Goal: Information Seeking & Learning: Learn about a topic

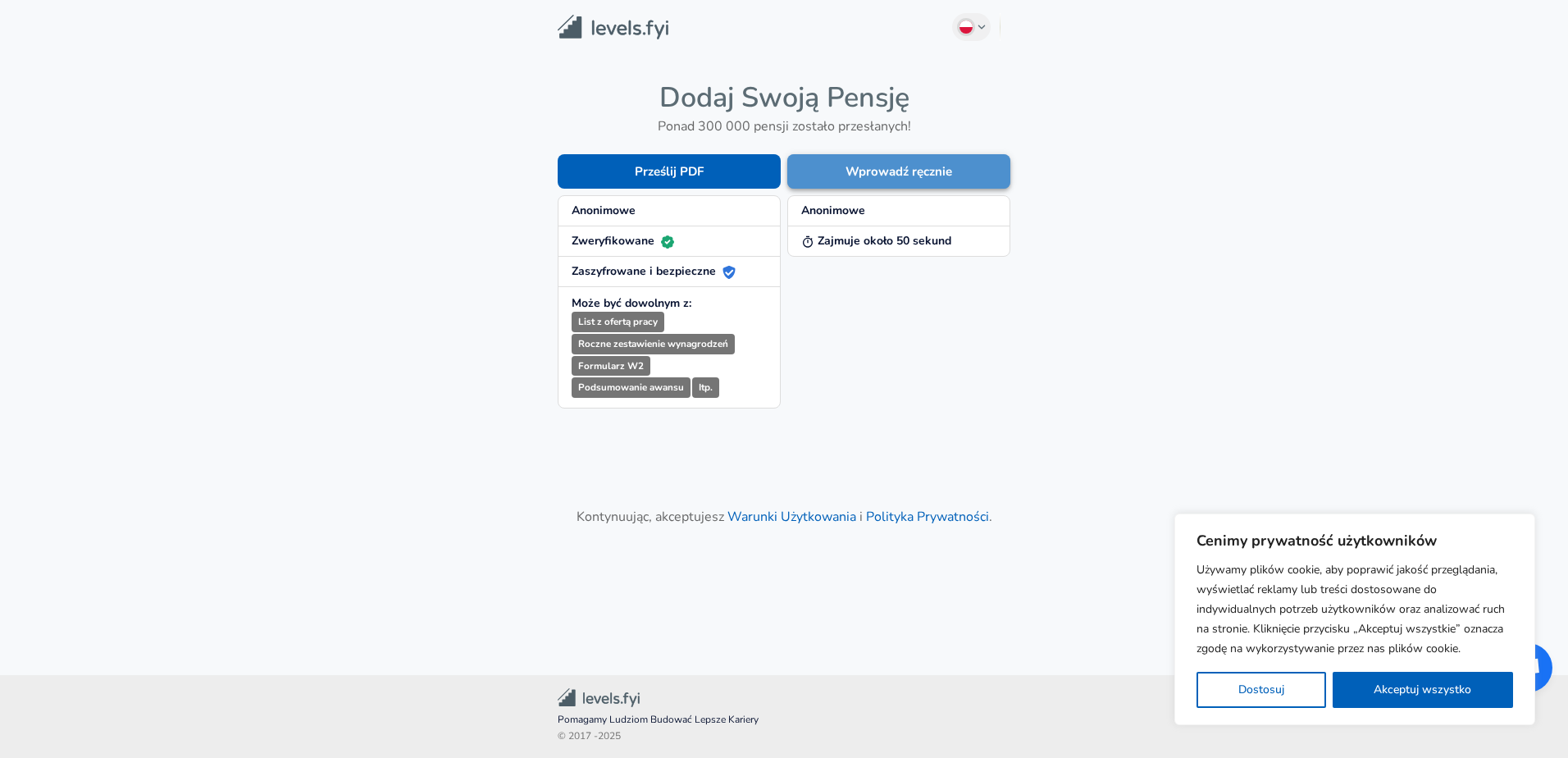
click at [878, 175] on button "Wprowadź ręcznie" at bounding box center [899, 171] width 223 height 34
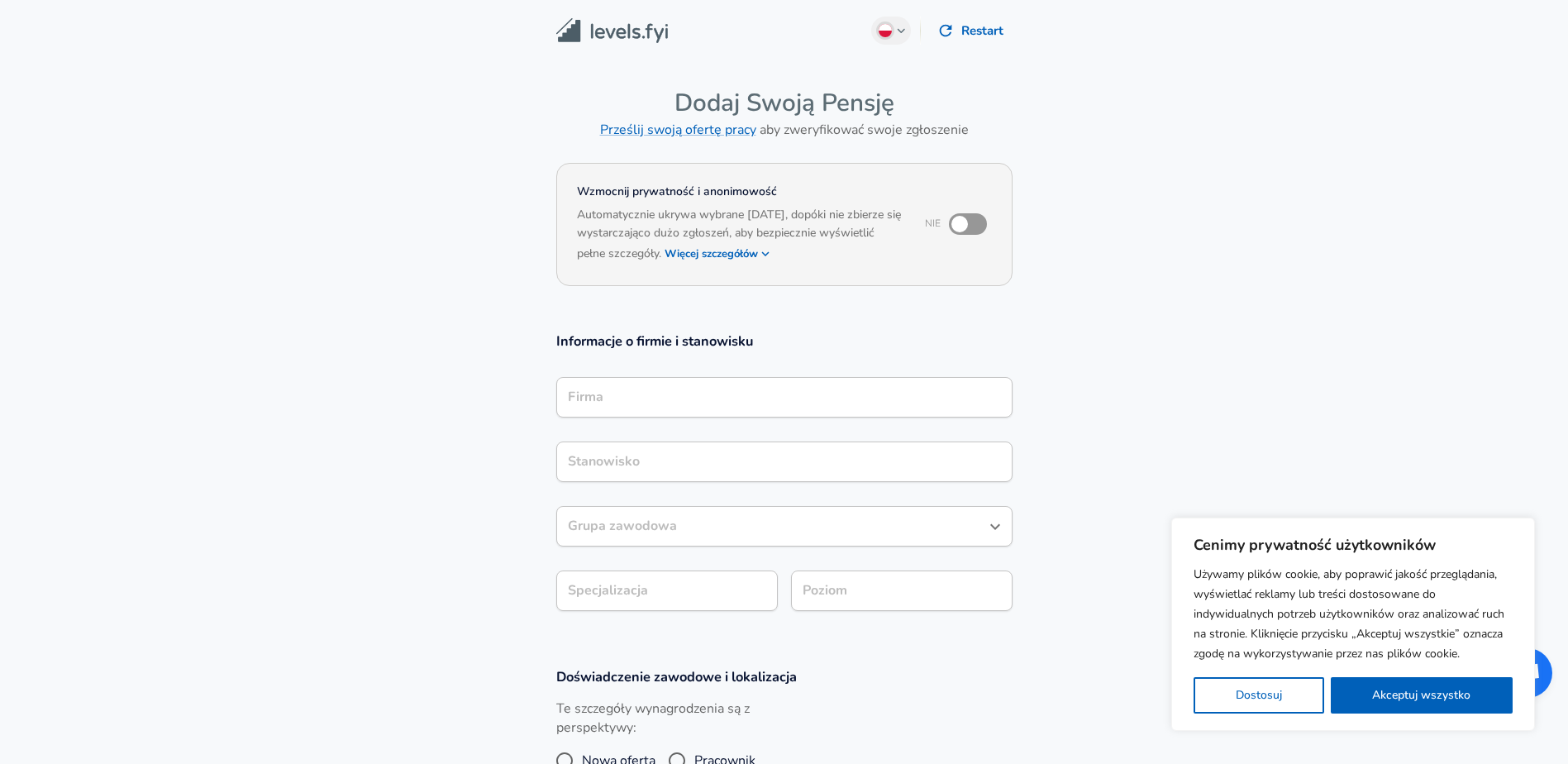
click at [955, 224] on input "checkbox" at bounding box center [959, 224] width 94 height 32
checkbox input "true"
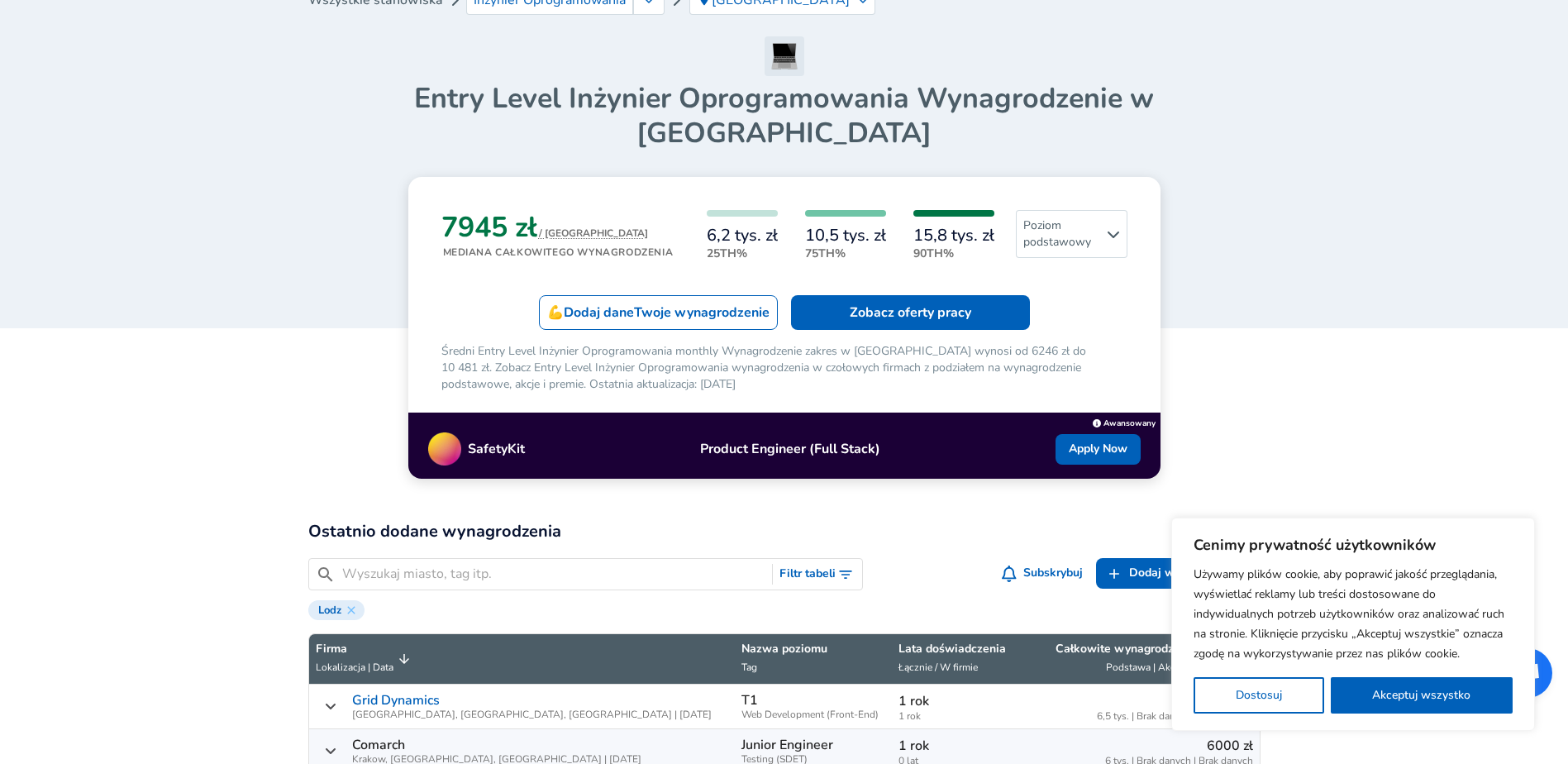
scroll to position [83, 0]
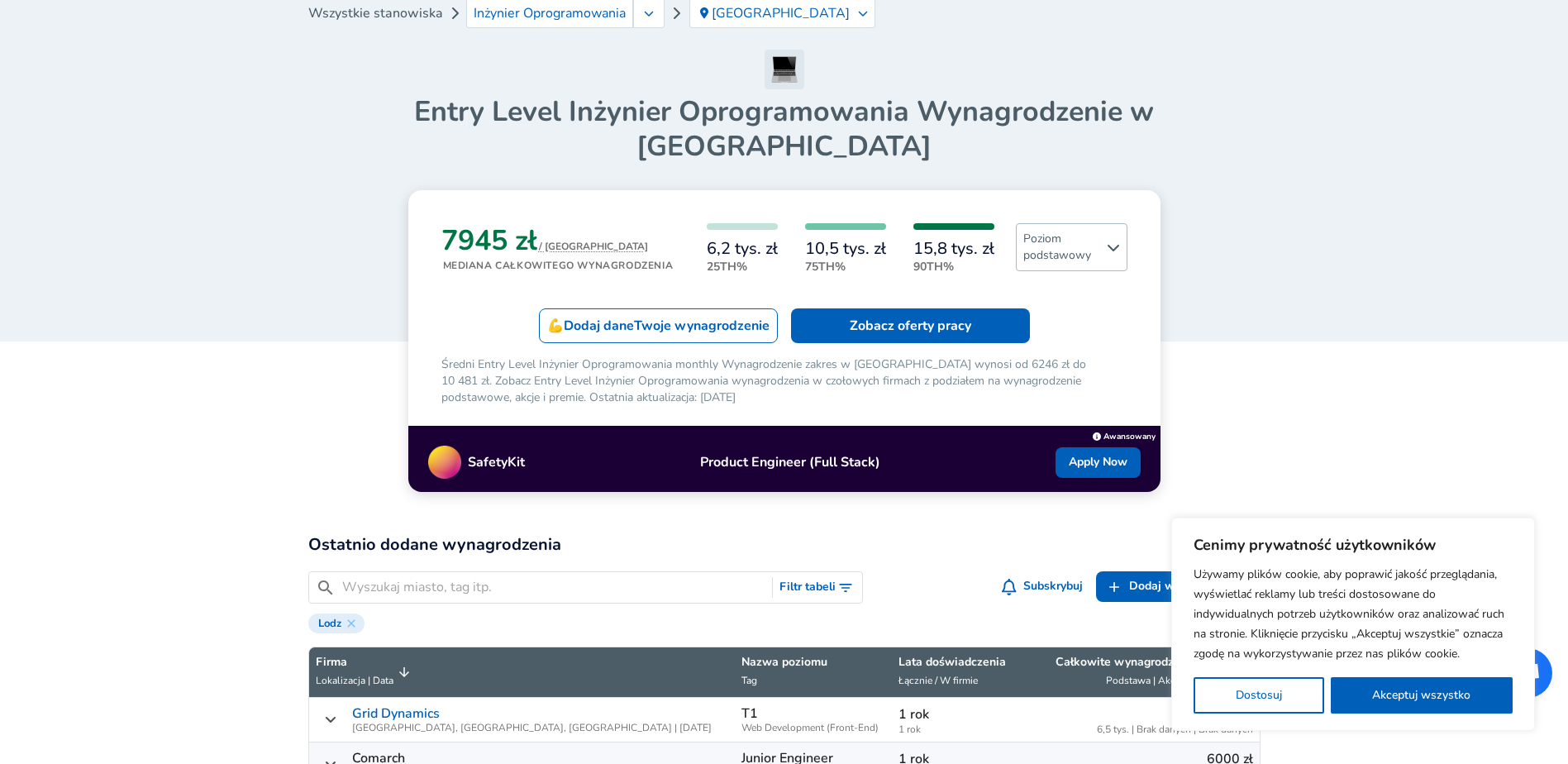
click at [1075, 224] on span "Poziom podstawowy" at bounding box center [1071, 247] width 110 height 46
click at [1032, 253] on link "Wszystkie poziomy" at bounding box center [1034, 254] width 157 height 20
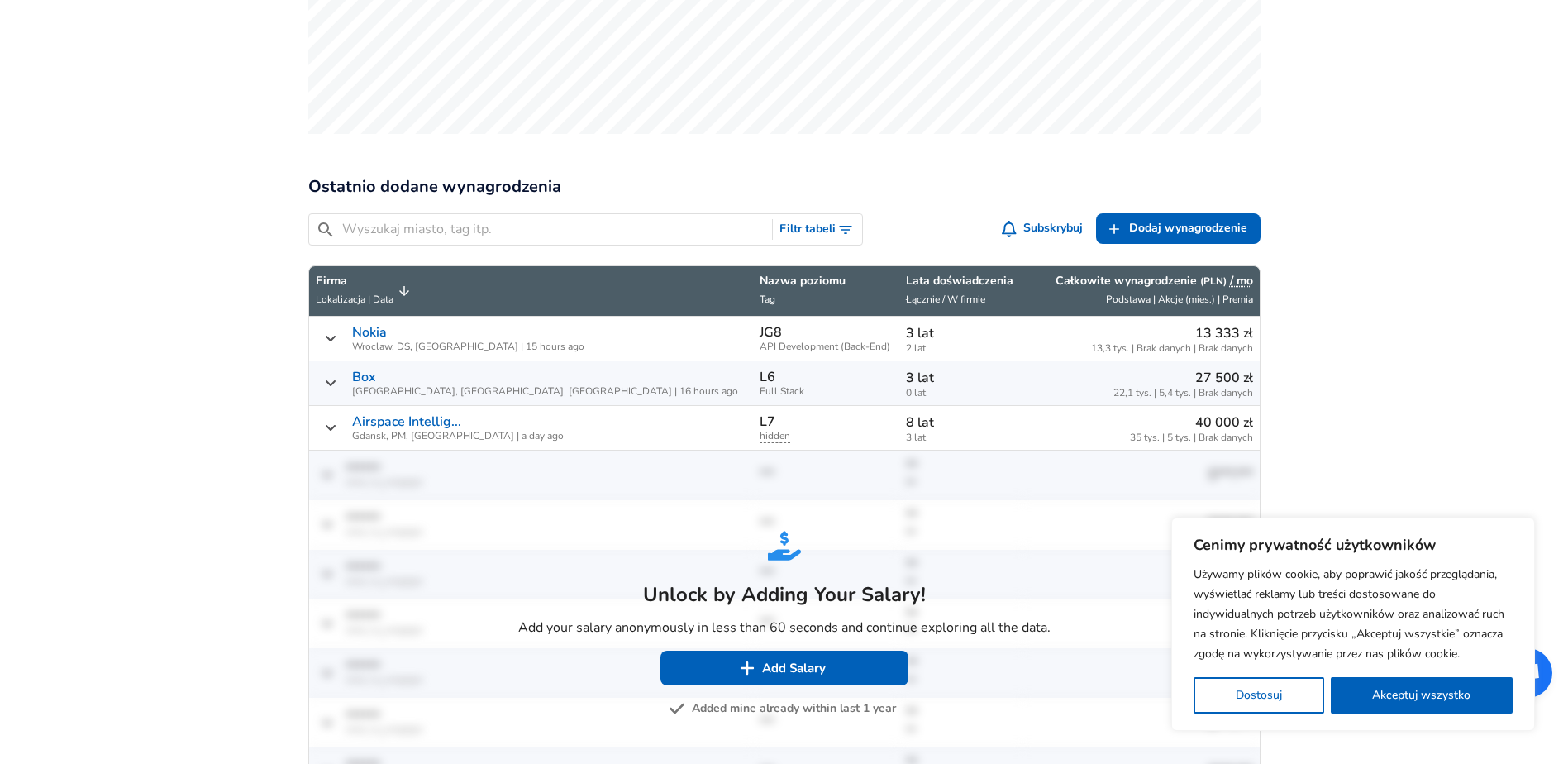
scroll to position [661, 0]
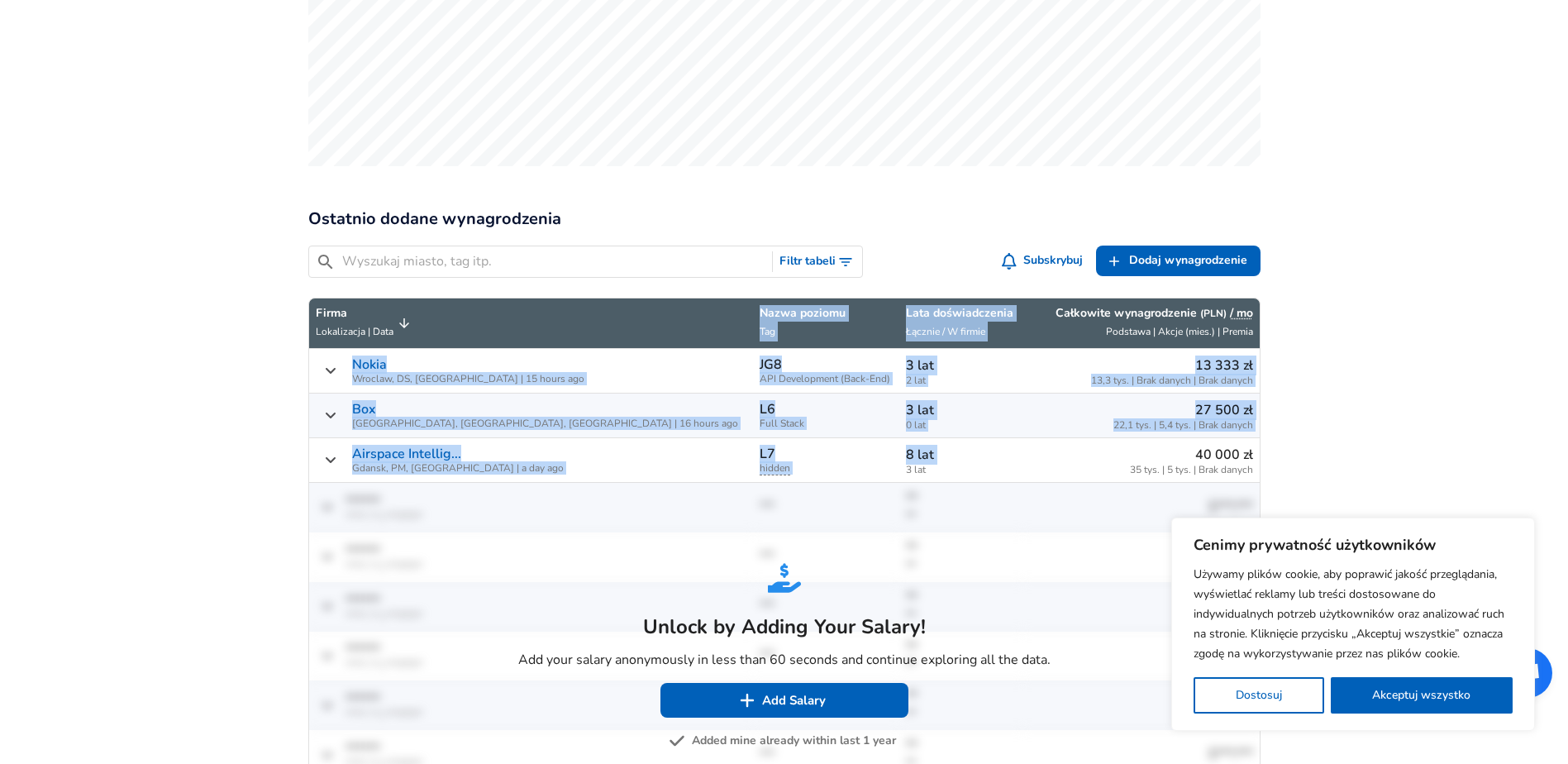
drag, startPoint x: 1279, startPoint y: 454, endPoint x: 844, endPoint y: 452, distance: 435.0
click at [844, 452] on div "20 664 zł / MO Mediana całkowitego wynagrodzenia 15,1 tys. zł 25th% 27 tys. zł …" at bounding box center [784, 513] width 992 height 1872
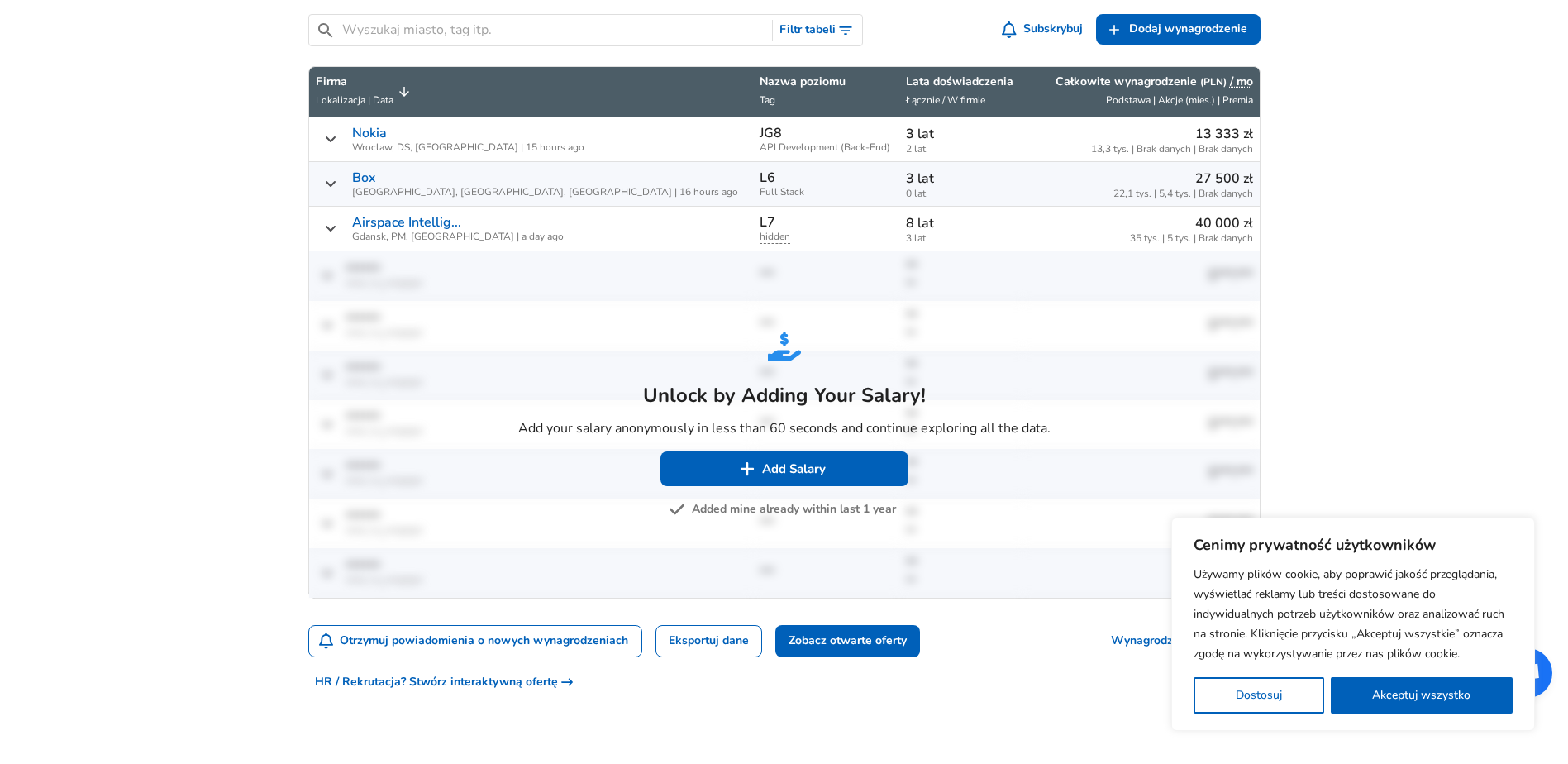
scroll to position [1158, 0]
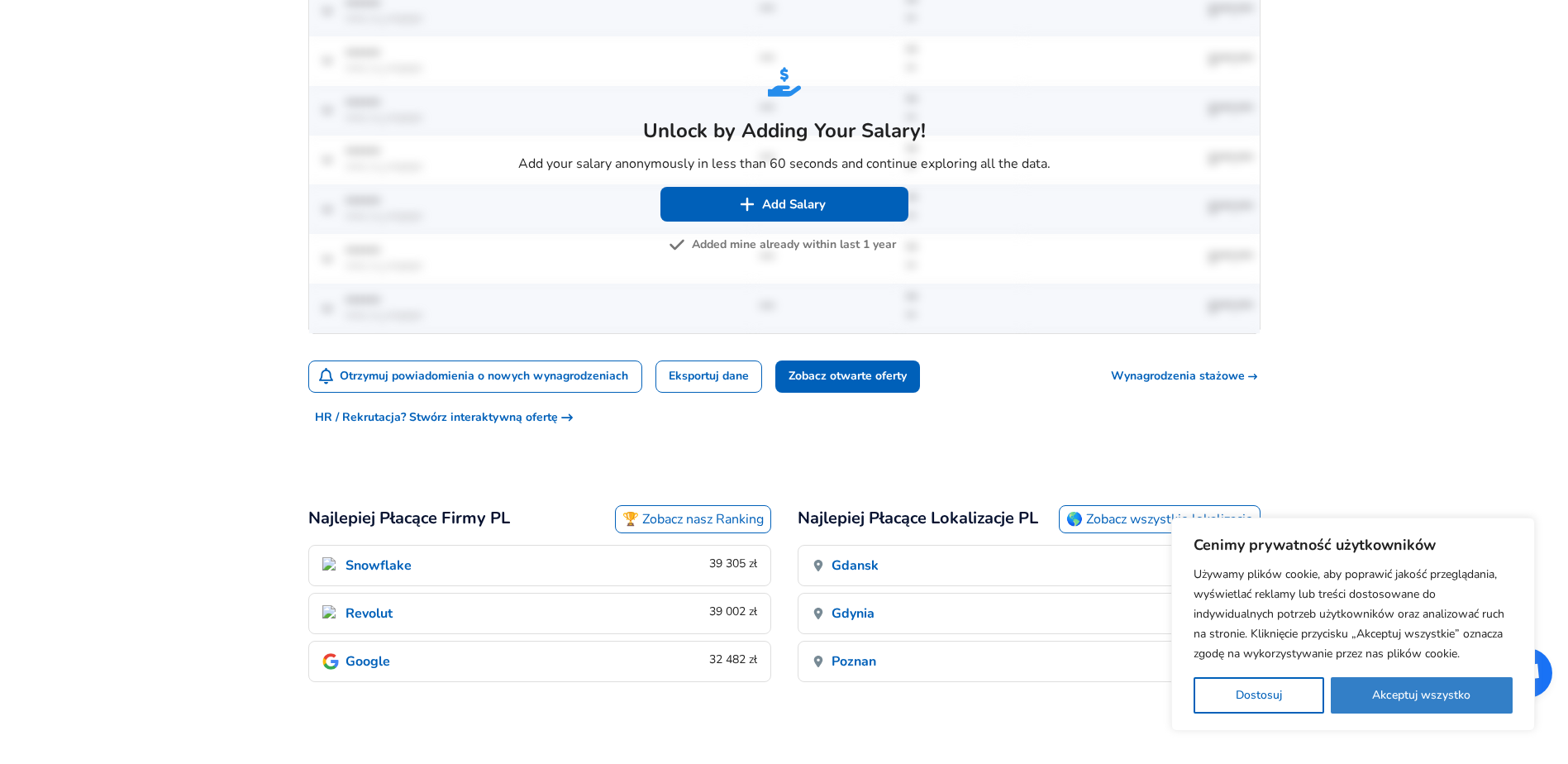
click at [1400, 689] on button "Akceptuj wszystko" at bounding box center [1422, 695] width 183 height 37
checkbox input "true"
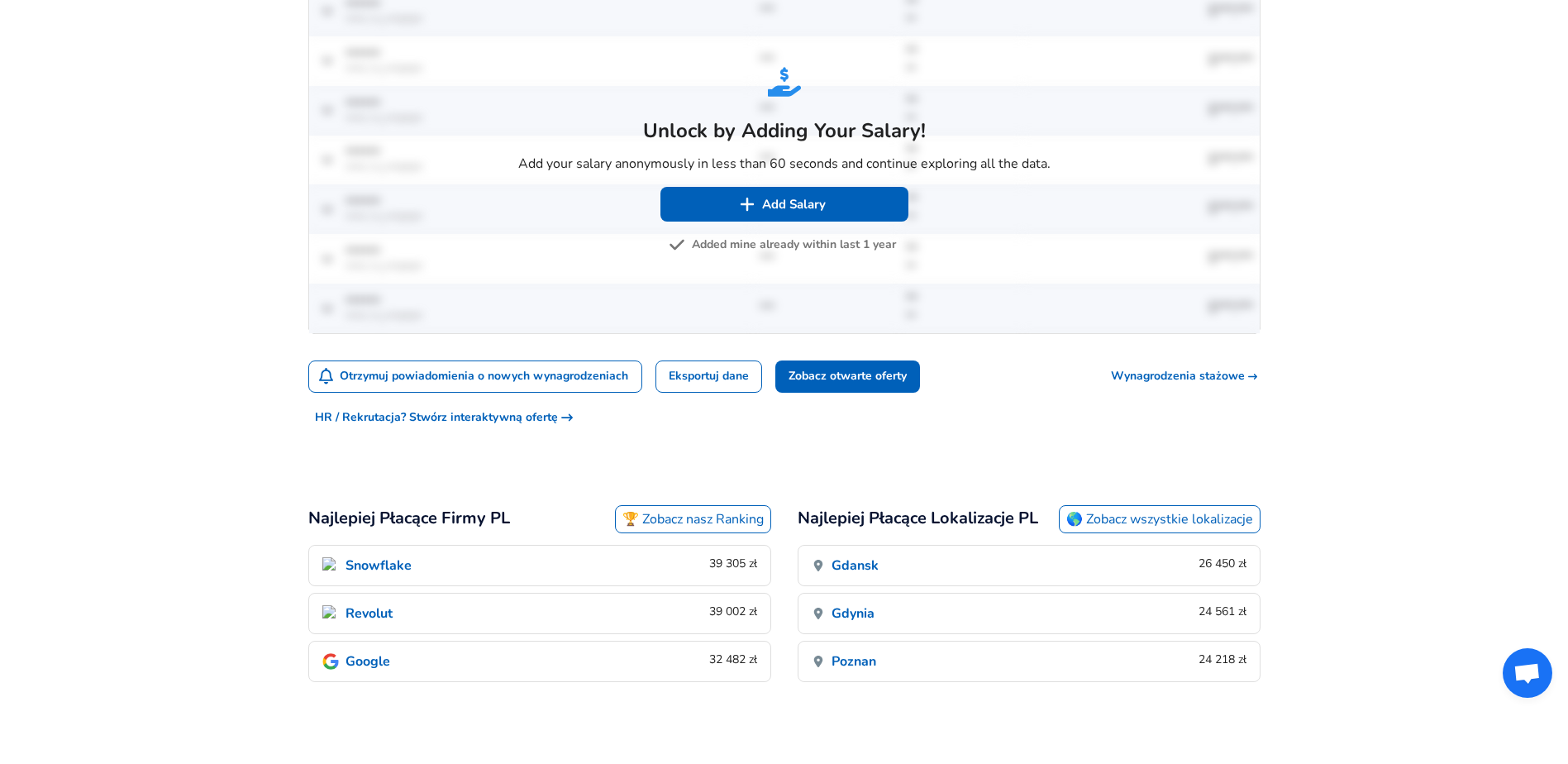
click at [382, 616] on p "Revolut" at bounding box center [370, 614] width 47 height 20
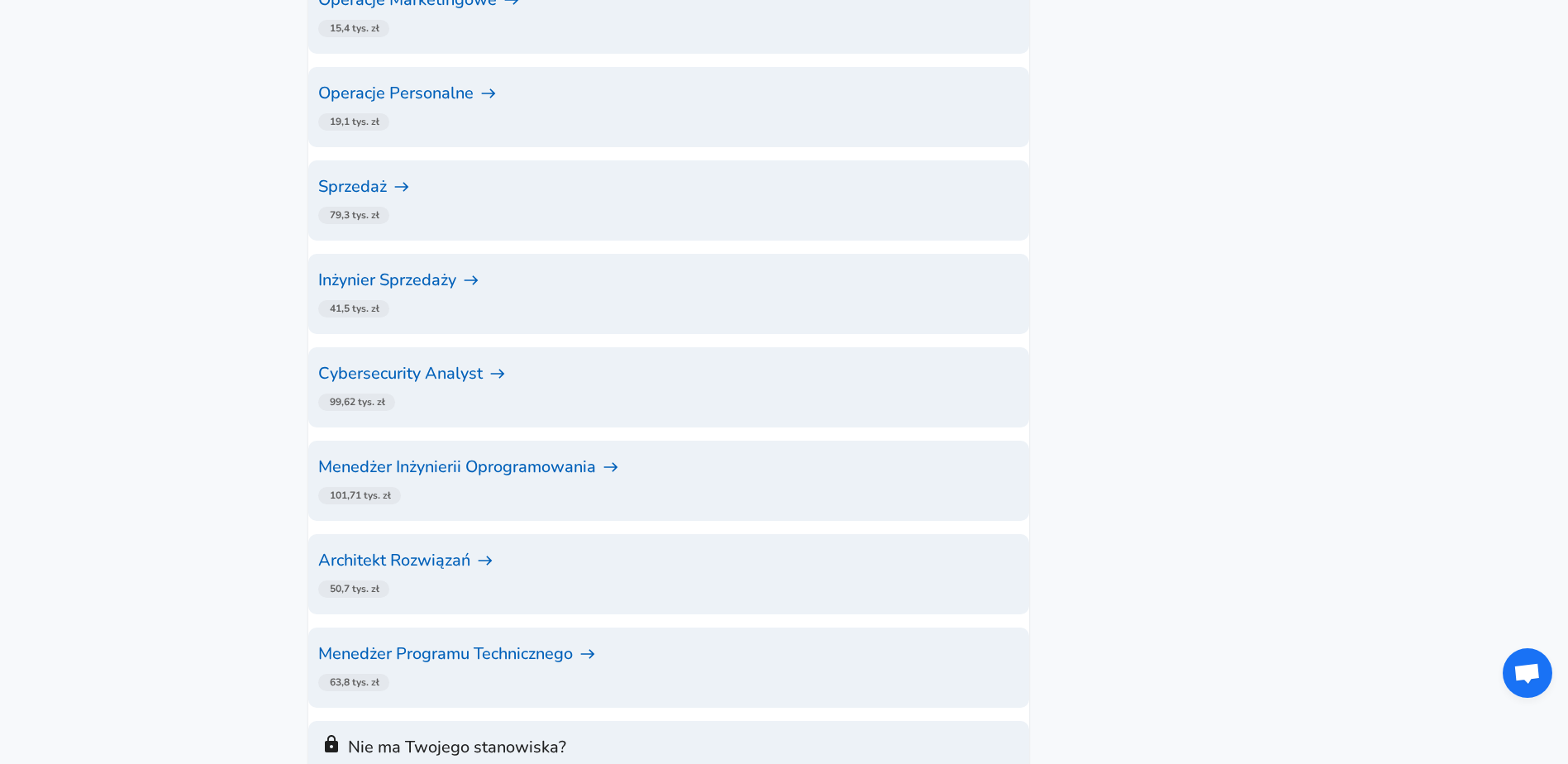
scroll to position [2730, 0]
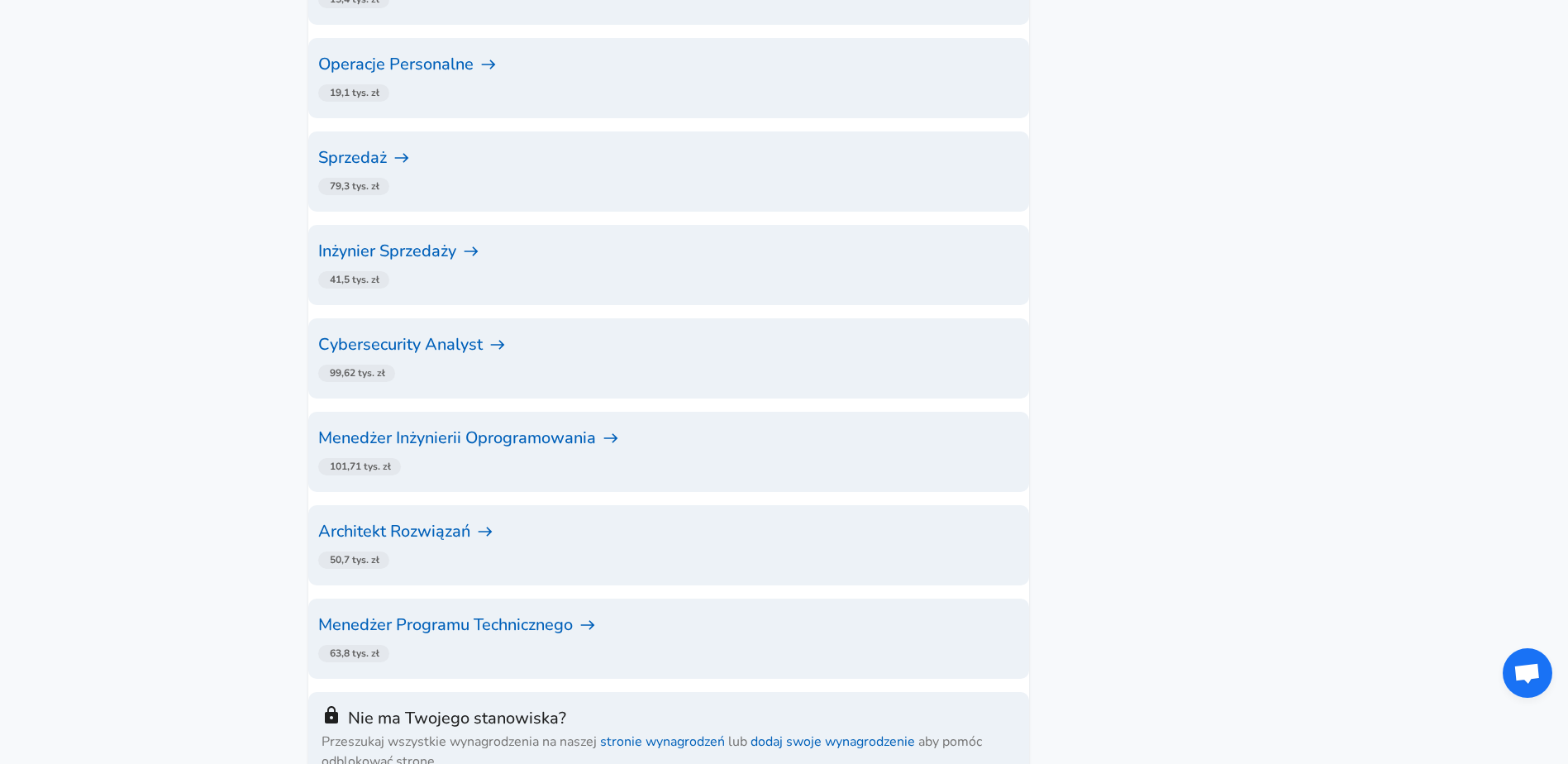
click at [406, 332] on h6 "Cybersecurity Analyst" at bounding box center [669, 345] width 701 height 27
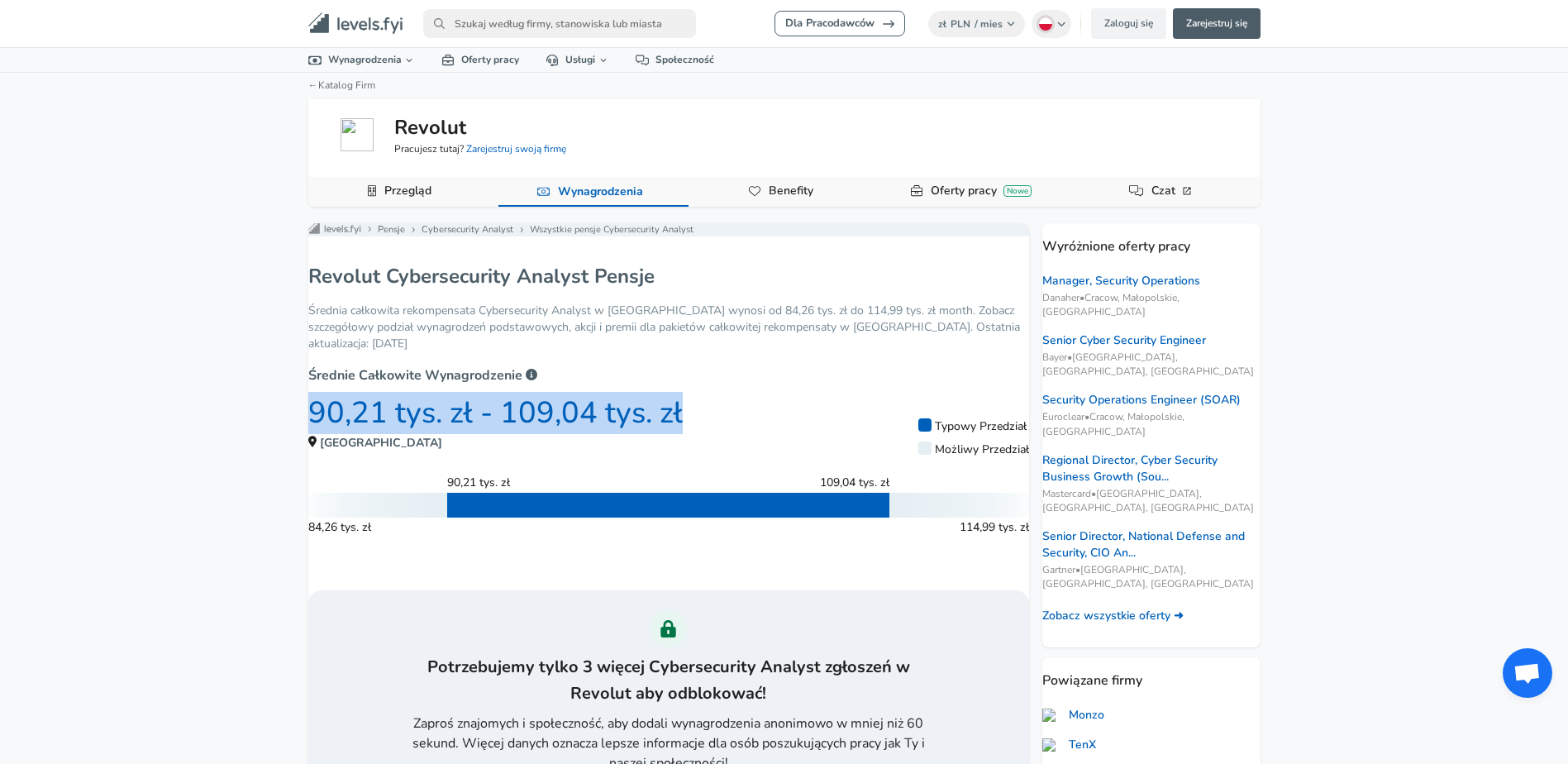
drag, startPoint x: 313, startPoint y: 423, endPoint x: 746, endPoint y: 444, distance: 433.5
drag, startPoint x: 746, startPoint y: 444, endPoint x: 646, endPoint y: 434, distance: 100.5
click at [646, 433] on span "109,04 tys. zł" at bounding box center [591, 412] width 183 height 41
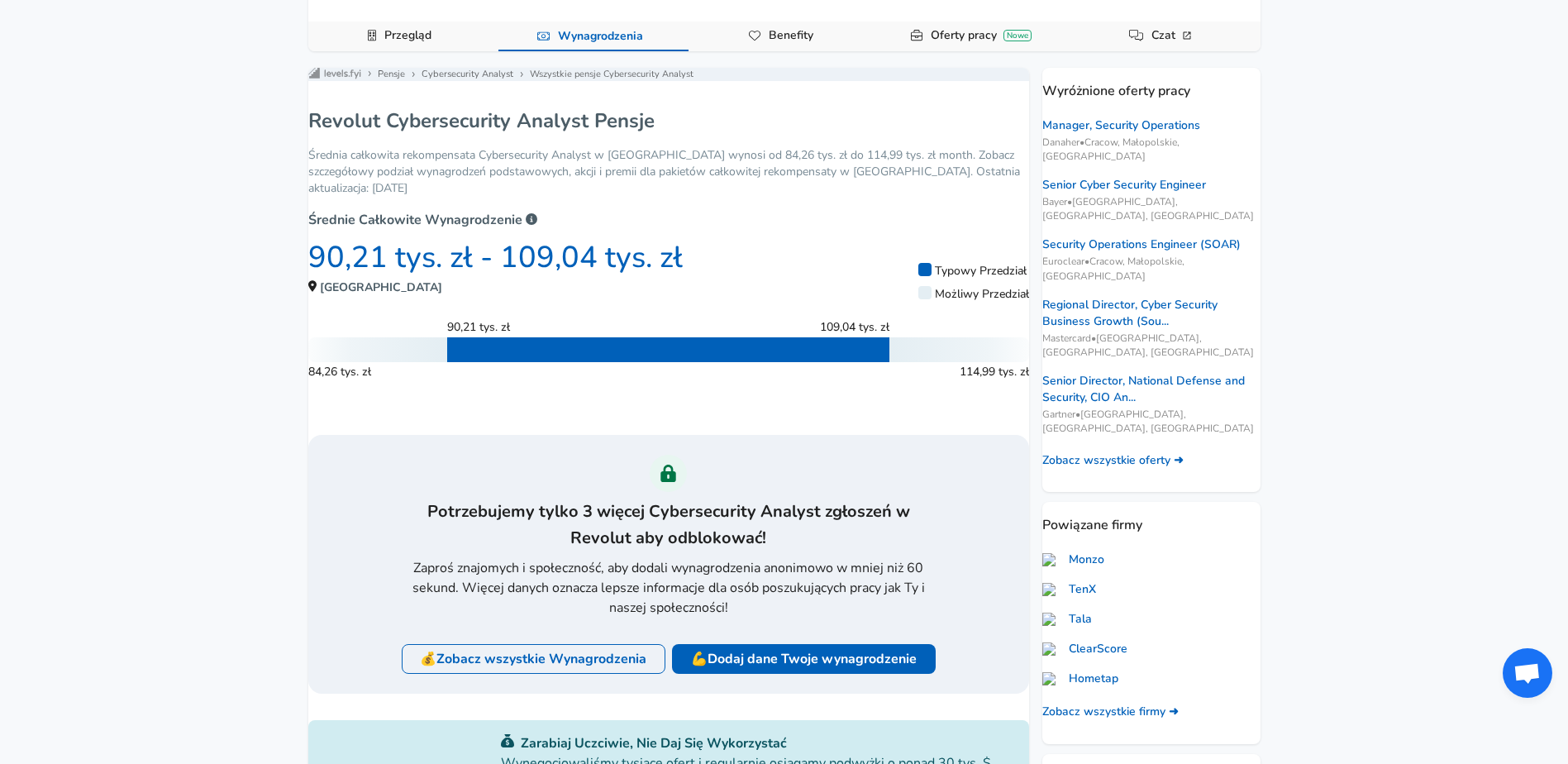
scroll to position [165, 0]
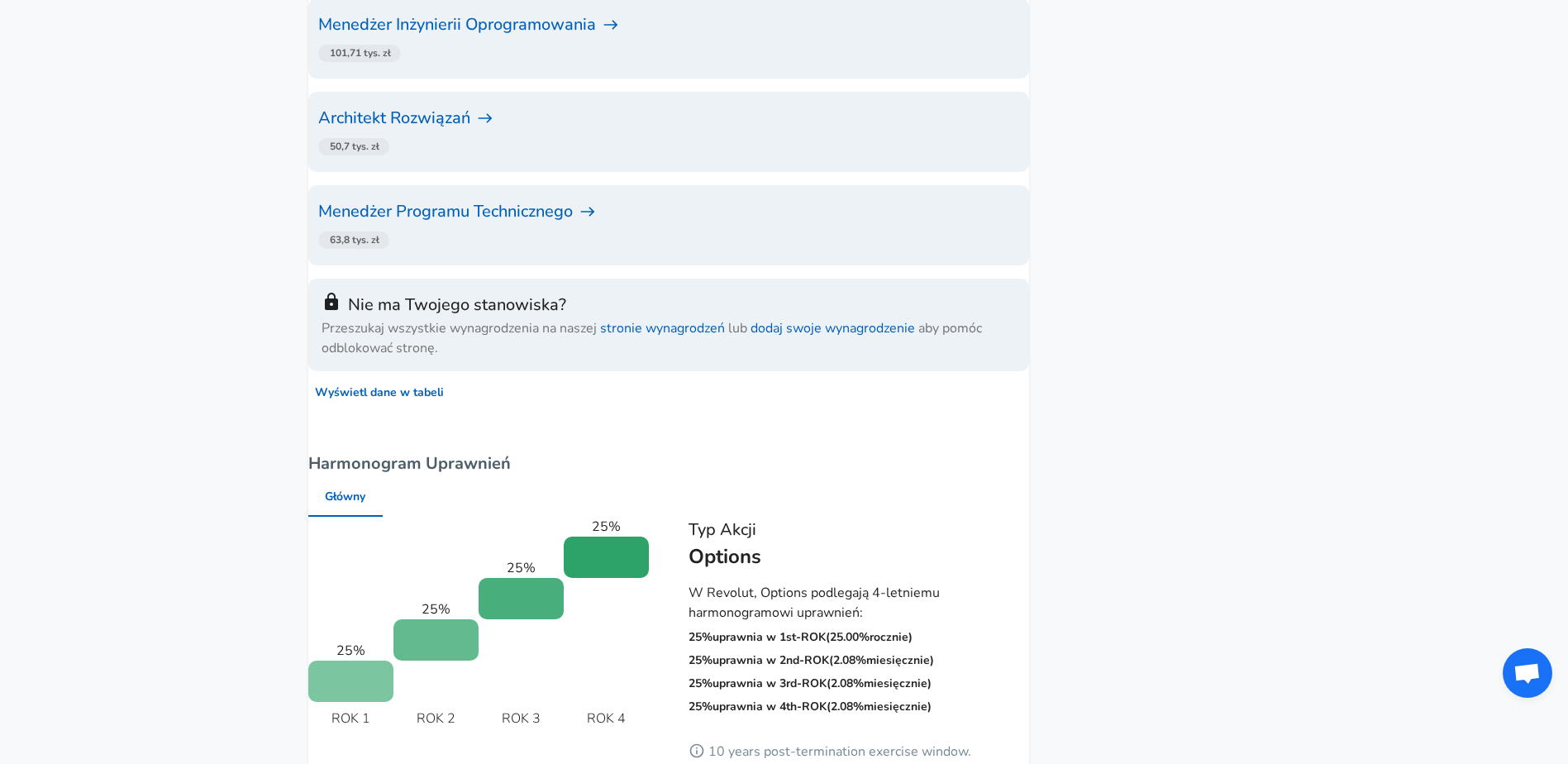
scroll to position [3556, 0]
